Goal: Navigation & Orientation: Find specific page/section

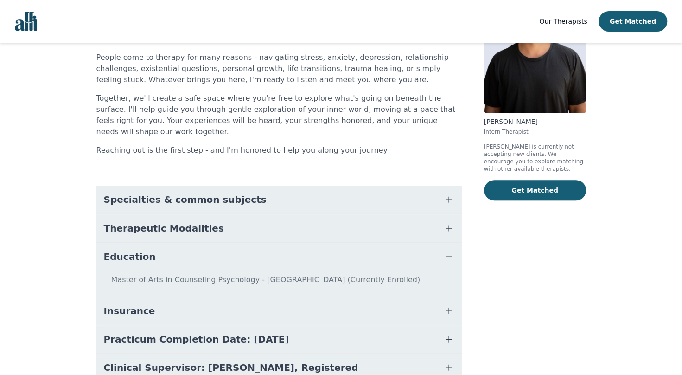
scroll to position [93, 0]
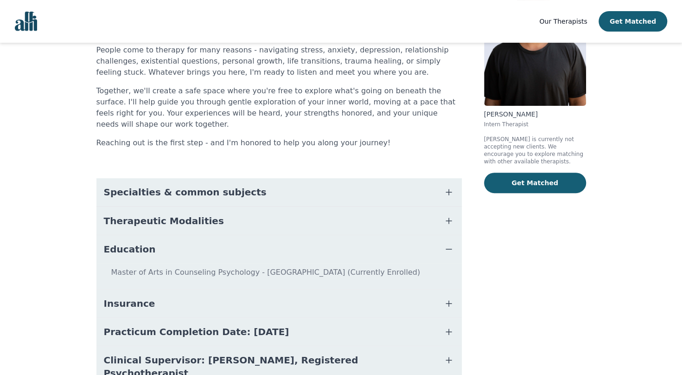
click at [445, 215] on icon "button" at bounding box center [448, 220] width 11 height 11
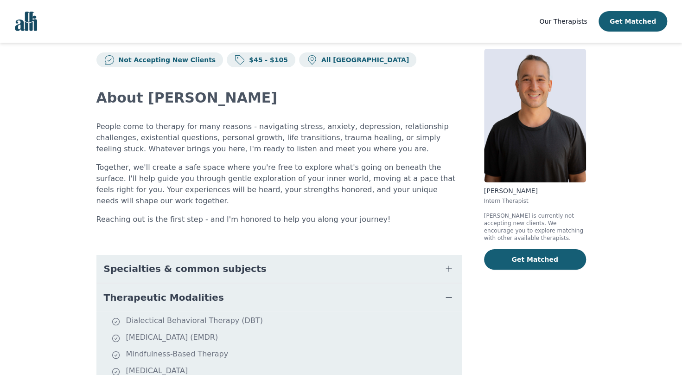
scroll to position [0, 0]
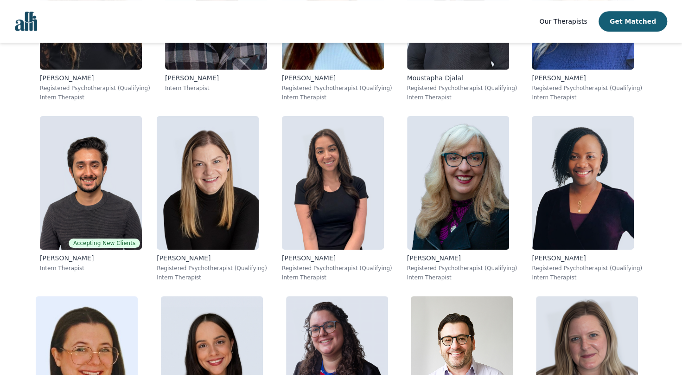
scroll to position [4458, 0]
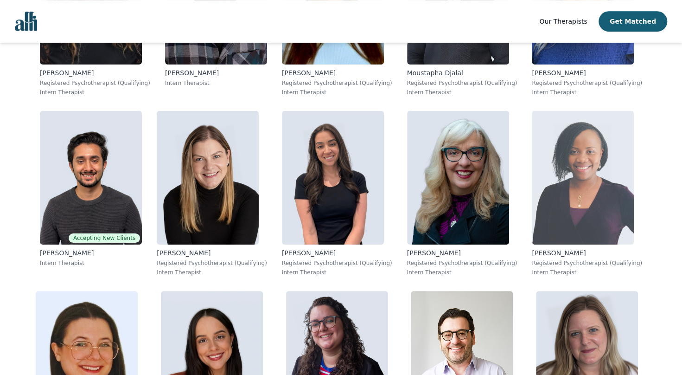
click at [589, 226] on img at bounding box center [583, 178] width 102 height 134
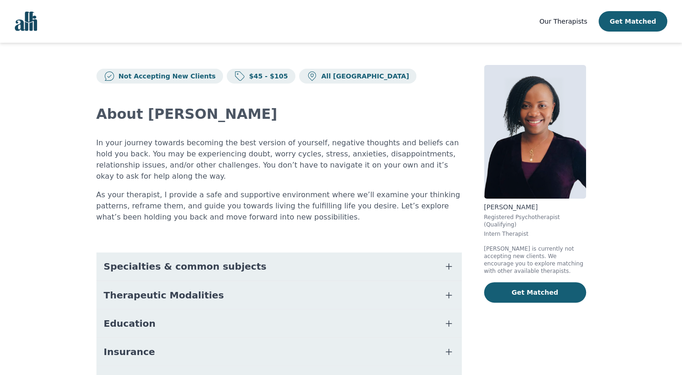
click at [448, 292] on icon "button" at bounding box center [449, 295] width 6 height 6
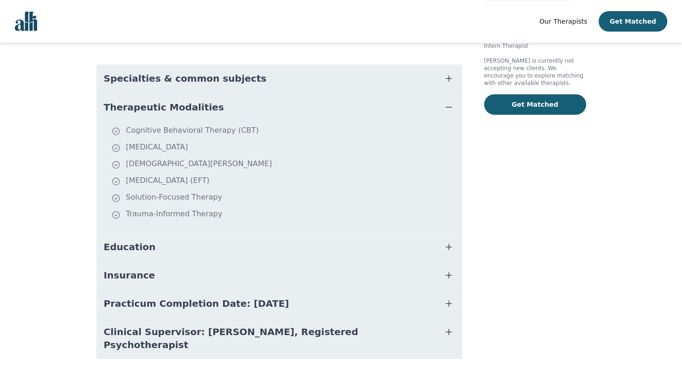
scroll to position [191, 0]
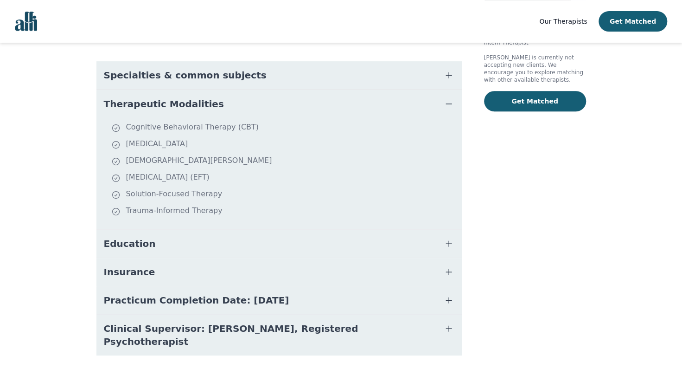
click at [446, 266] on icon "button" at bounding box center [448, 271] width 11 height 11
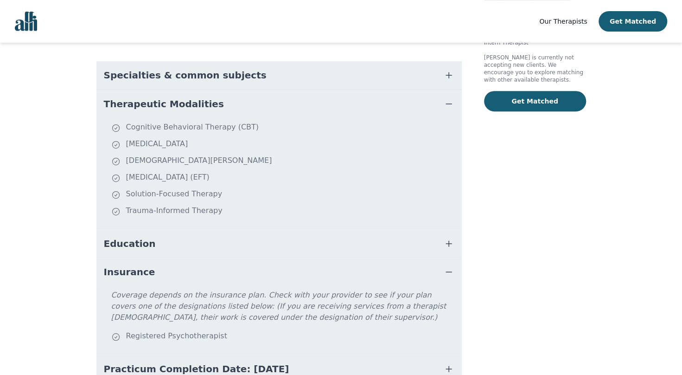
click at [446, 241] on icon "button" at bounding box center [449, 244] width 6 height 6
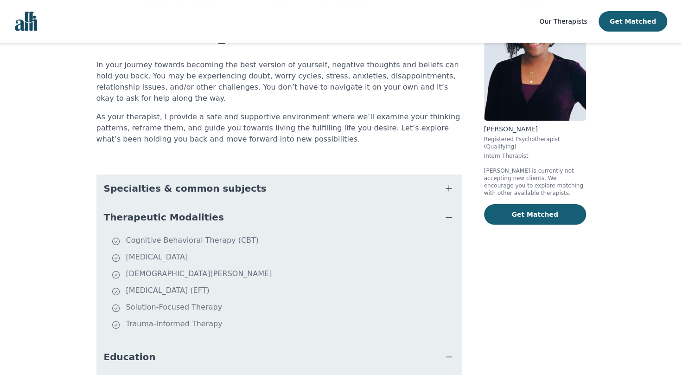
scroll to position [0, 0]
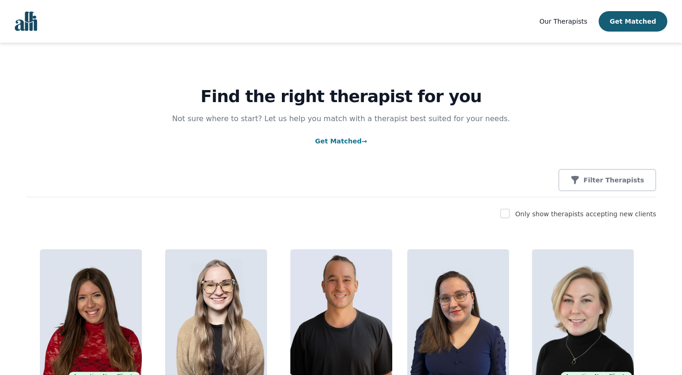
click at [27, 22] on img "Global" at bounding box center [26, 21] width 22 height 19
